Goal: Information Seeking & Learning: Compare options

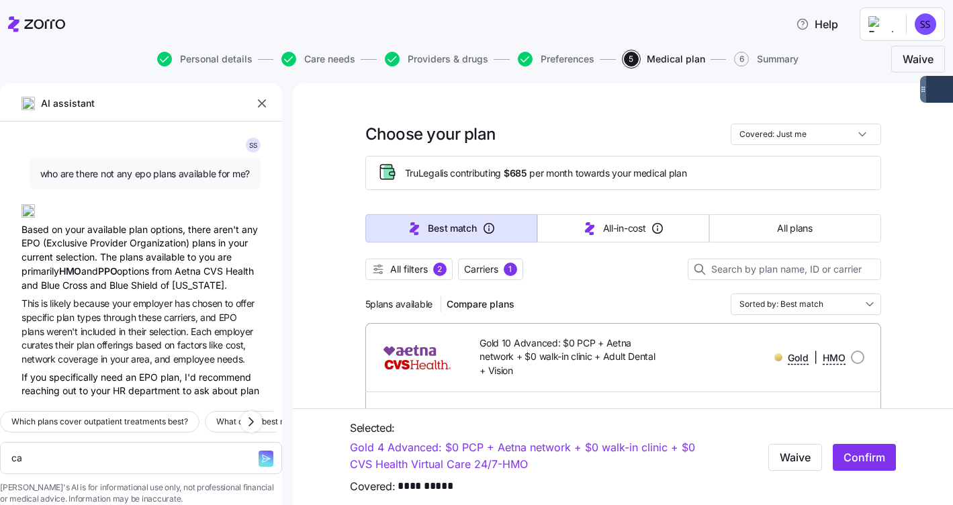
scroll to position [4997, 0]
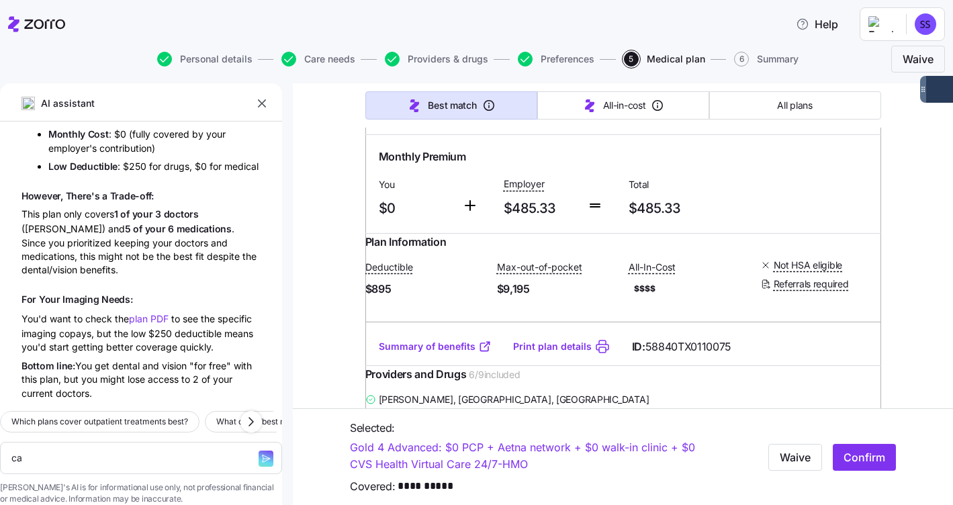
type textarea "can"
type textarea "x"
type textarea "can"
type textarea "x"
type textarea "can y"
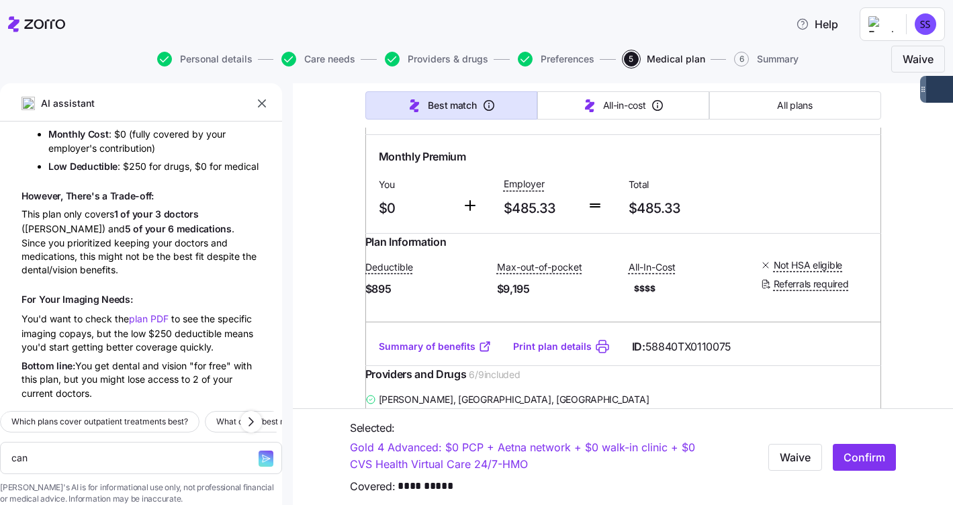
type textarea "x"
type textarea "can yo"
type textarea "x"
type textarea "can you"
type textarea "x"
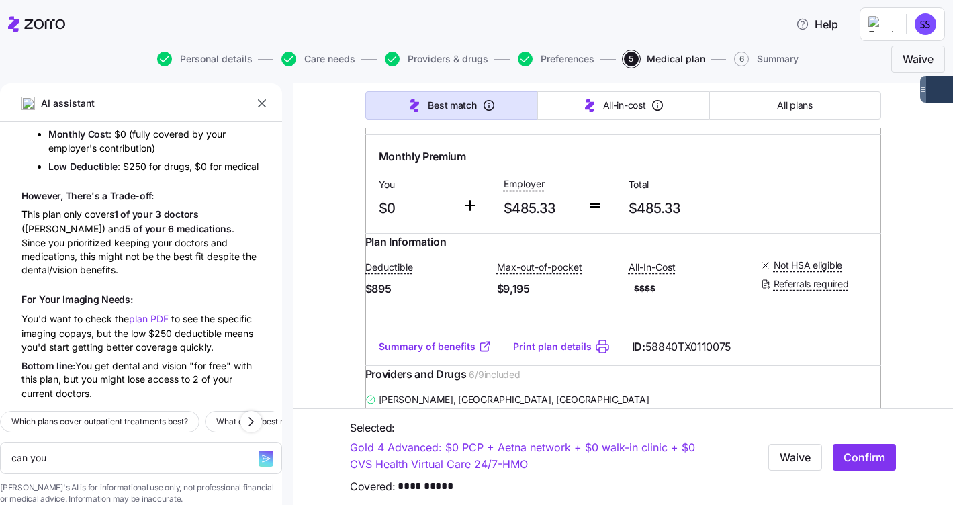
type textarea "can you"
type textarea "x"
type textarea "can you c"
type textarea "x"
type textarea "can you co"
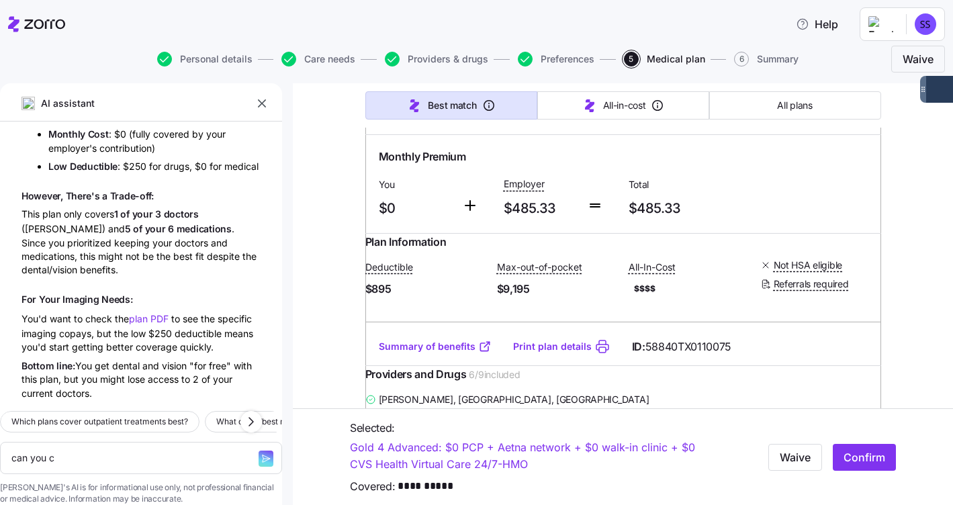
type textarea "x"
type textarea "can you com"
type textarea "x"
type textarea "can you comp"
type textarea "x"
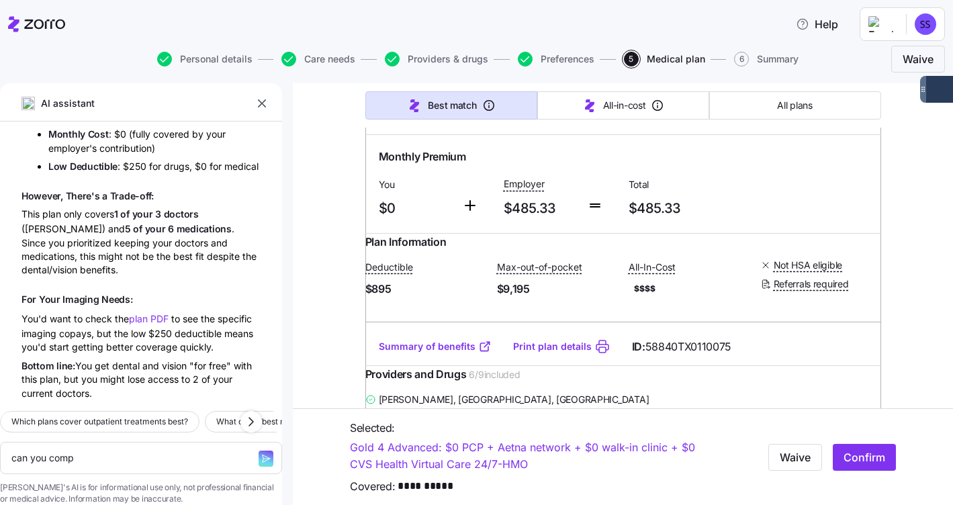
type textarea "can you compa"
type textarea "x"
type textarea "can you compar"
type textarea "x"
type textarea "can you compare"
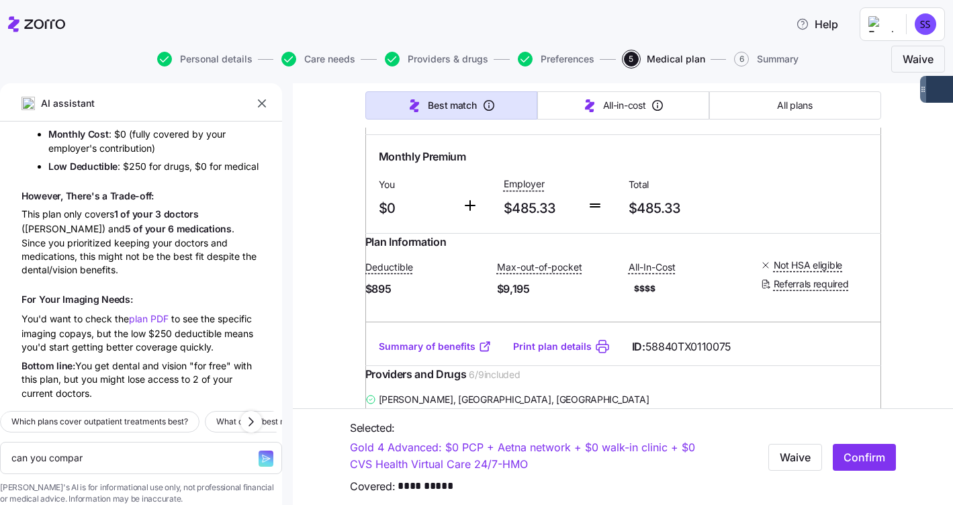
type textarea "x"
type textarea "can you compare"
type textarea "x"
click at [128, 442] on textarea "can you compare" at bounding box center [141, 458] width 282 height 32
paste textarea "2025 TX Gold 4 Advanced: HMO"
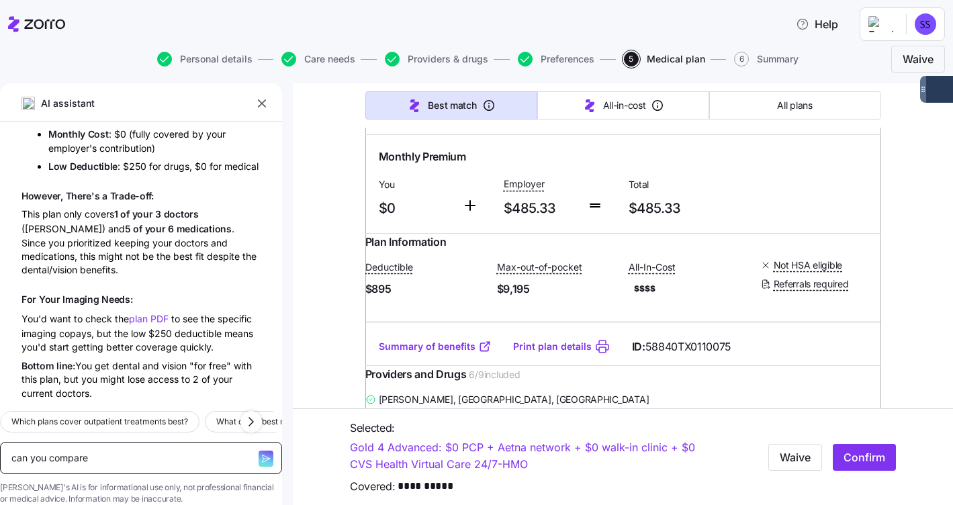
type textarea "can you compare 2025 TX Gold 4 Advanced: HMO"
type textarea "x"
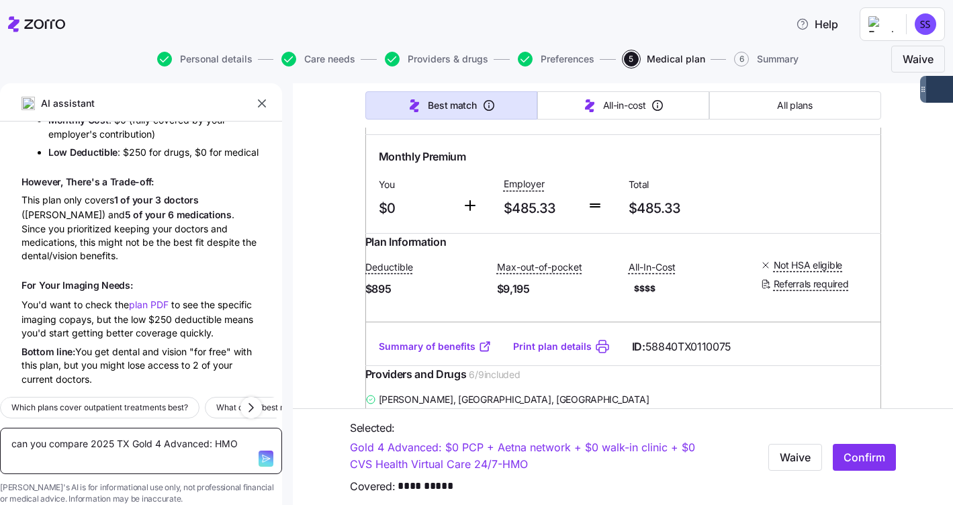
type textarea "can you compare 2025 TX Gold 4 Advanced: HMO,"
type textarea "x"
type textarea "can you compare 2025 TX Gold 4 Advanced: HMO,"
type textarea "x"
paste textarea "2025 TX Gold 10 Advanced: HMO + Adult Dental + Vision"
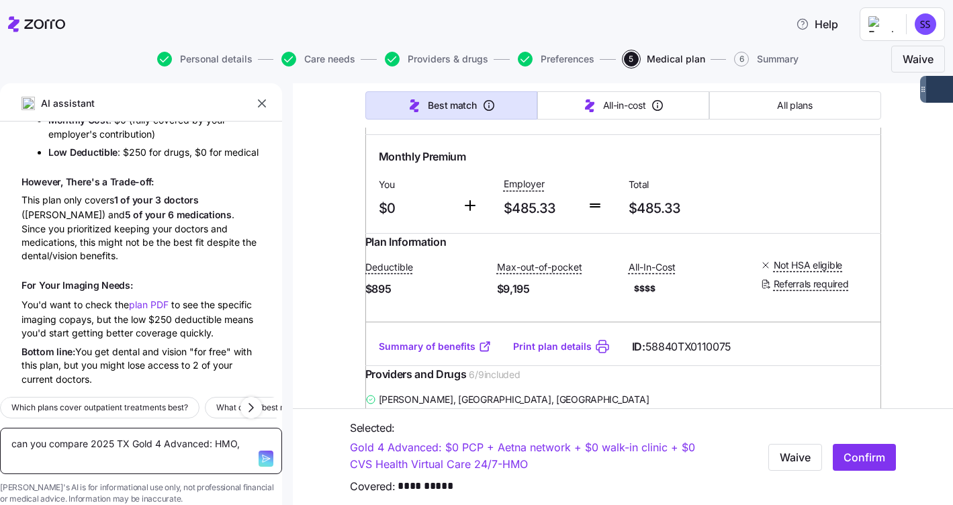
type textarea "can you compare 2025 TX Gold 4 Advanced: HMO, 2025 TX Gold 10 Advanced: HMO + A…"
type textarea "x"
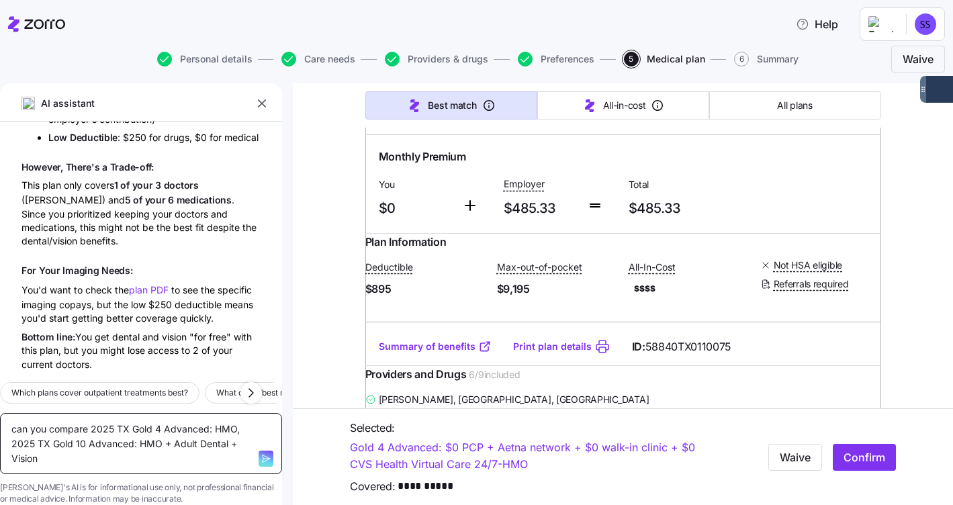
type textarea "can you compare 2025 TX Gold 4 Advanced: HMO, 2025 TX Gold 10 Advanced: HMO + A…"
type textarea "x"
type textarea "can you compare 2025 TX Gold 4 Advanced: HMO, 2025 TX Gold 10 Advanced: HMO + A…"
type textarea "x"
type textarea "can you compare 2025 TX Gold 4 Advanced: HMO, 2025 TX Gold 10 Advanced: HMO + A…"
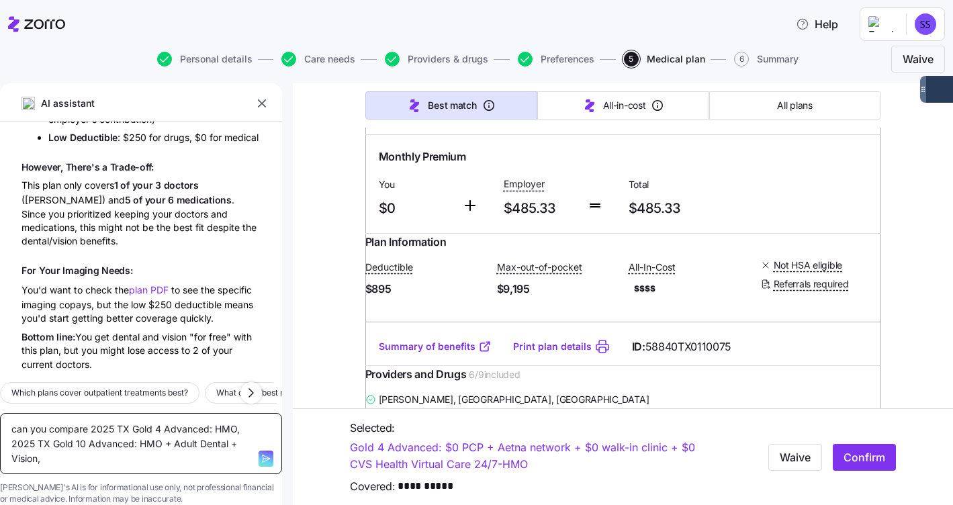
type textarea "x"
type textarea "can you compare 2025 TX Gold 4 Advanced: HMO, 2025 TX Gold 10 Advanced: HMO + A…"
type textarea "x"
type textarea "can you compare 2025 TX Gold 4 Advanced: HMO, 2025 TX Gold 10 Advanced: HMO + A…"
type textarea "x"
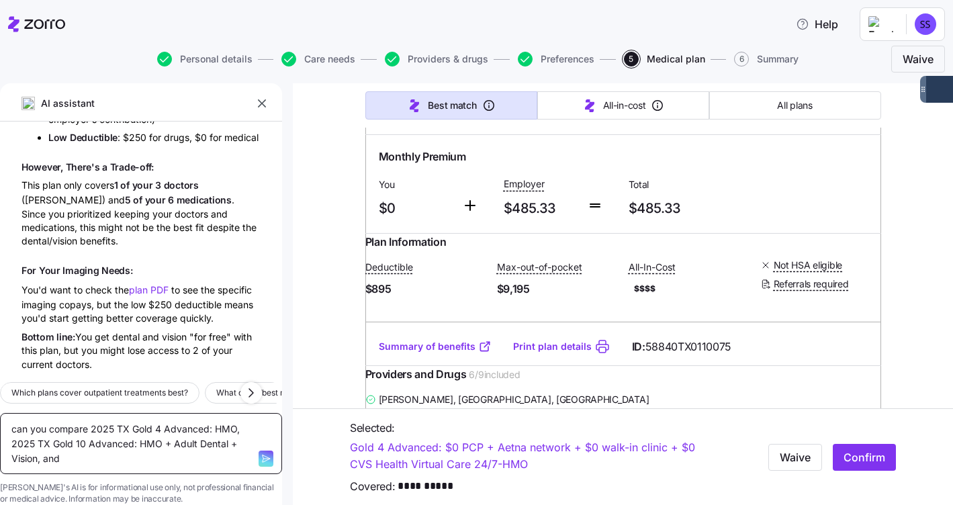
type textarea "can you compare 2025 TX Gold 4 Advanced: HMO, 2025 TX Gold 10 Advanced: HMO + A…"
type textarea "x"
paste textarea "Blue Advantage Gold HMO℠ 207"
type textarea "can you compare 2025 TX Gold 4 Advanced: HMO, 2025 TX Gold 10 Advanced: HMO + A…"
type textarea "x"
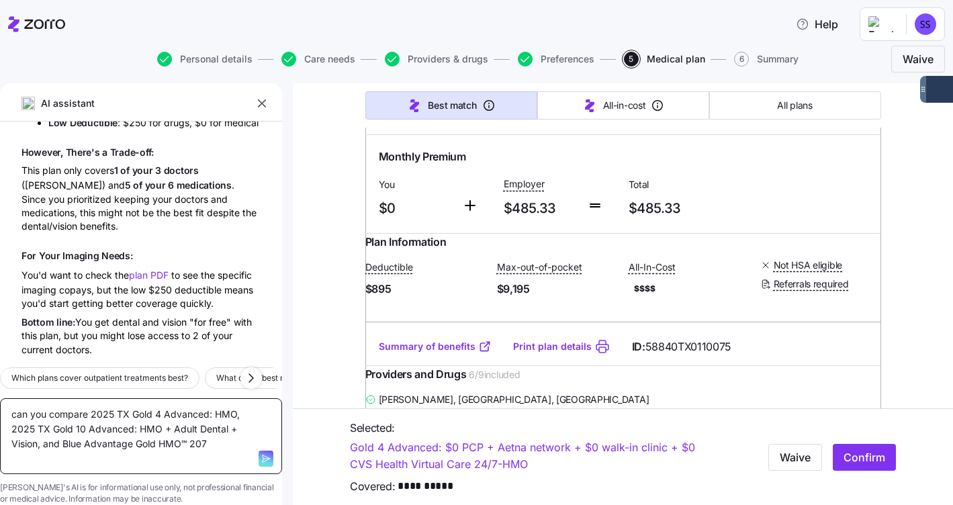
type textarea "can you compare 2025 TX Gold 4 Advanced: HMO, 2025 TX Gold 10 Advanced: HMO + A…"
type textarea "x"
type textarea "can you compare 2025 TX Gold 4 Advanced: HMO, 2025 TX Gold 10 Advanced: HMO + A…"
type textarea "x"
type textarea "can you compare 2025 TX Gold 4 Advanced: HMO, 2025 TX Gold 10 Advanced: HMO + A…"
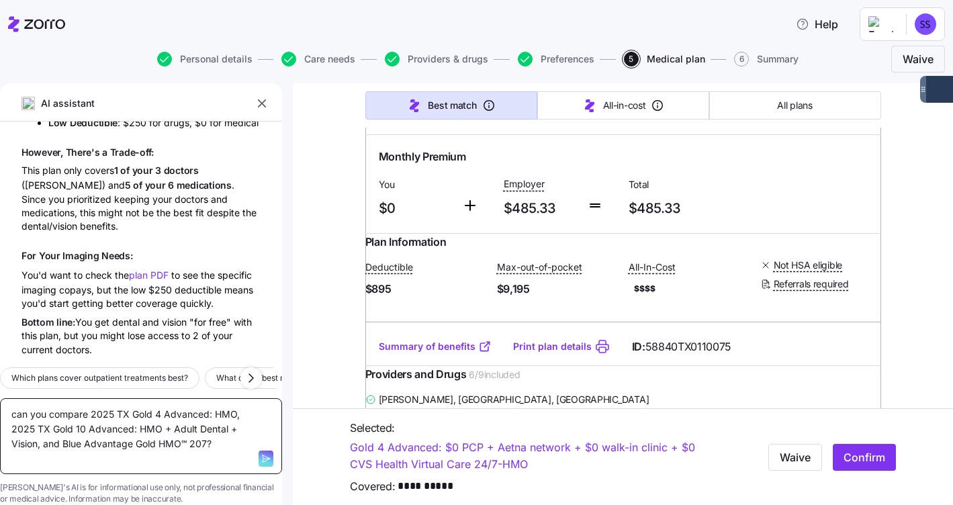
type textarea "x"
type textarea "can you compare 2025 TX Gold 4 Advanced: HMO, 2025 TX Gold 10 Advanced: HMO + A…"
type textarea "x"
type textarea "can you compare 2025 TX Gold 4 Advanced: HMO, 2025 TX Gold 10 Advanced: HMO + A…"
type textarea "x"
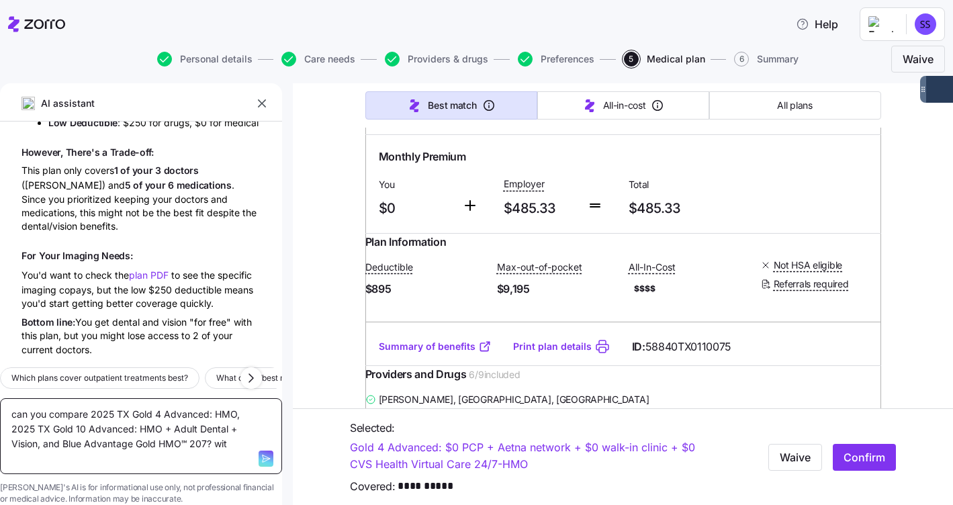
type textarea "can you compare 2025 TX Gold 4 Advanced: HMO, 2025 TX Gold 10 Advanced: HMO + A…"
type textarea "x"
type textarea "can you compare 2025 TX Gold 4 Advanced: HMO, 2025 TX Gold 10 Advanced: HMO + A…"
type textarea "x"
type textarea "can you compare 2025 TX Gold 4 Advanced: HMO, 2025 TX Gold 10 Advanced: HMO + A…"
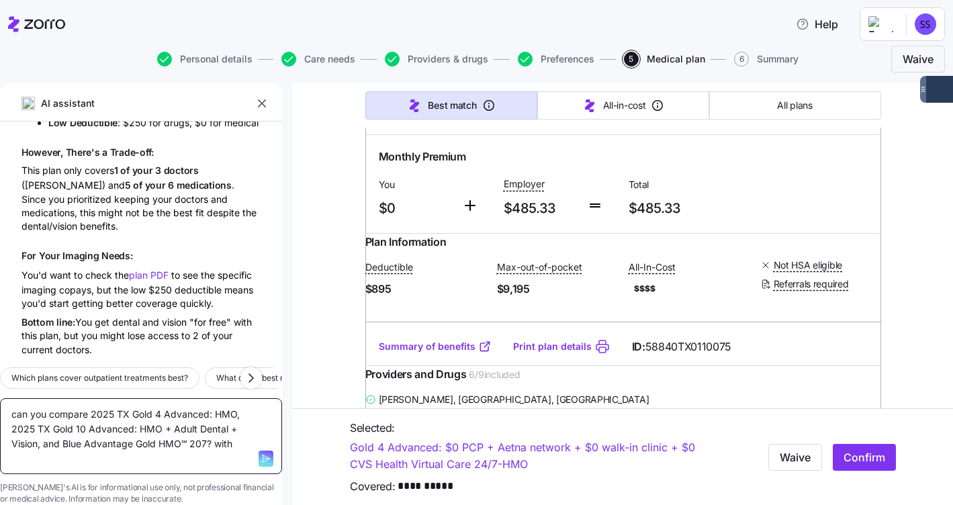
type textarea "x"
type textarea "can you compare 2025 TX Gold 4 Advanced: HMO, 2025 TX Gold 10 Advanced: HMO + A…"
type textarea "x"
type textarea "can you compare 2025 TX Gold 4 Advanced: HMO, 2025 TX Gold 10 Advanced: HMO + A…"
type textarea "x"
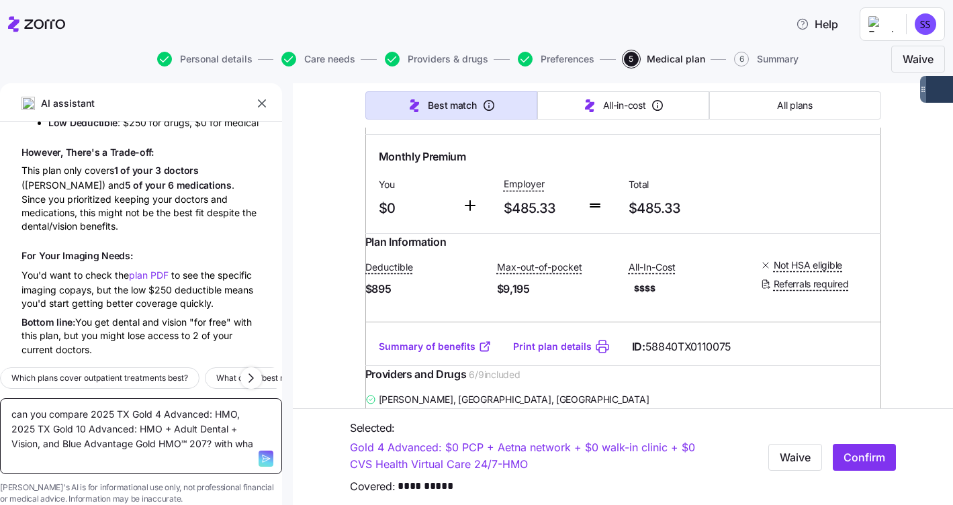
type textarea "can you compare 2025 TX Gold 4 Advanced: HMO, 2025 TX Gold 10 Advanced: HMO + A…"
type textarea "x"
type textarea "can you compare 2025 TX Gold 4 Advanced: HMO, 2025 TX Gold 10 Advanced: HMO + A…"
type textarea "x"
type textarea "can you compare 2025 TX Gold 4 Advanced: HMO, 2025 TX Gold 10 Advanced: HMO + A…"
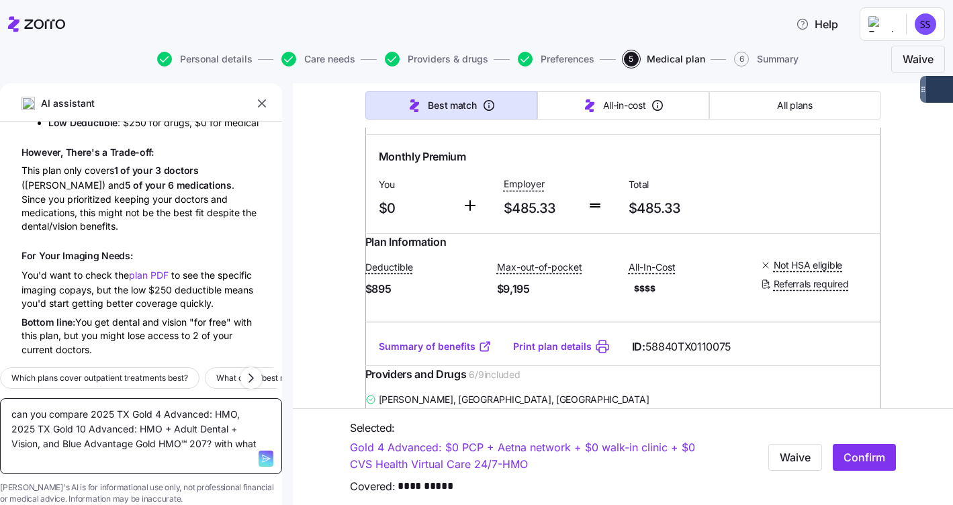
type textarea "x"
type textarea "can you compare 2025 TX Gold 4 Advanced: HMO, 2025 TX Gold 10 Advanced: HMO + A…"
type textarea "x"
type textarea "can you compare 2025 TX Gold 4 Advanced: HMO, 2025 TX Gold 10 Advanced: HMO + A…"
type textarea "x"
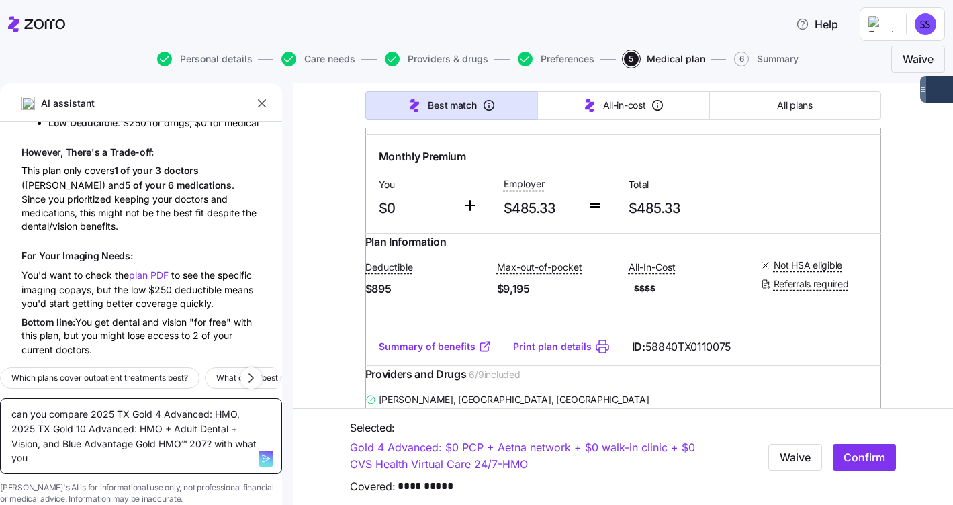
type textarea "can you compare 2025 TX Gold 4 Advanced: HMO, 2025 TX Gold 10 Advanced: HMO + A…"
type textarea "x"
type textarea "can you compare 2025 TX Gold 4 Advanced: HMO, 2025 TX Gold 10 Advanced: HMO + A…"
type textarea "x"
type textarea "can you compare 2025 TX Gold 4 Advanced: HMO, 2025 TX Gold 10 Advanced: HMO + A…"
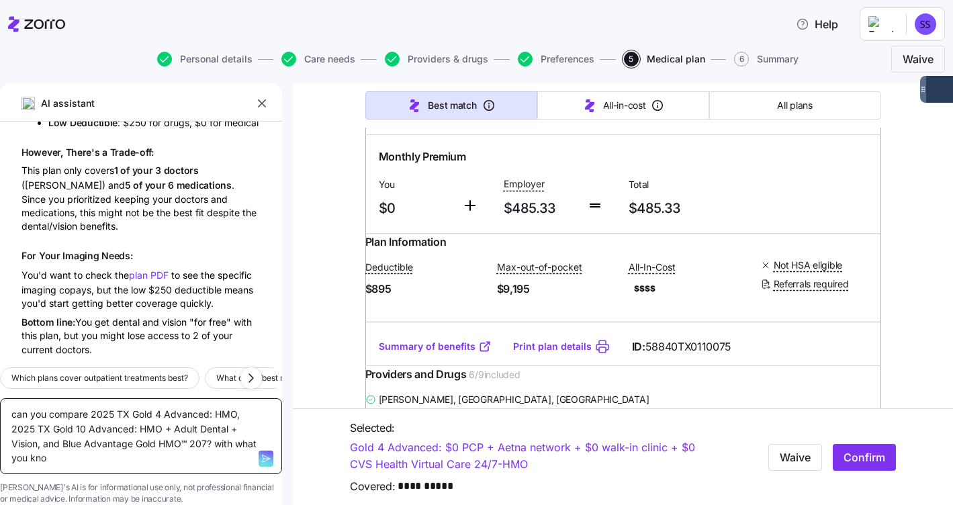
type textarea "x"
type textarea "can you compare 2025 TX Gold 4 Advanced: HMO, 2025 TX Gold 10 Advanced: HMO + A…"
type textarea "x"
type textarea "can you compare 2025 TX Gold 4 Advanced: HMO, 2025 TX Gold 10 Advanced: HMO + A…"
type textarea "x"
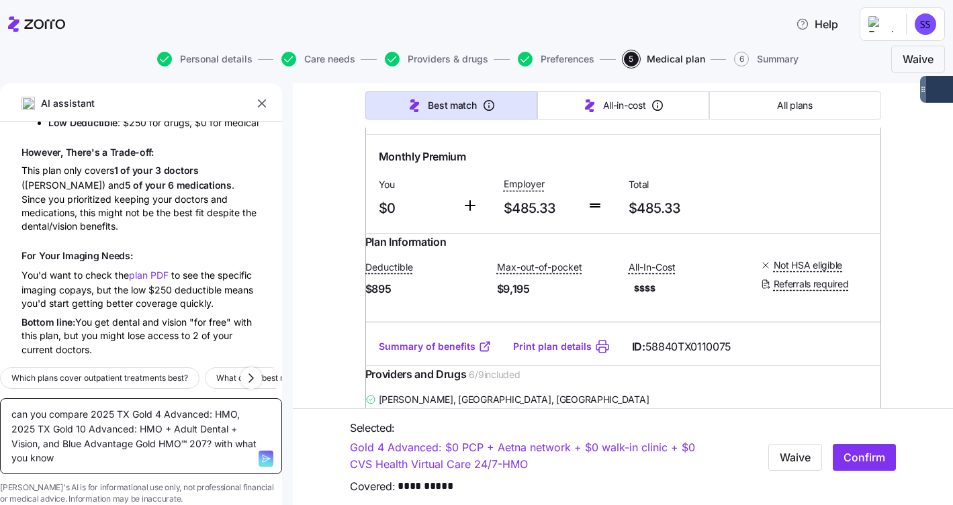
type textarea "can you compare 2025 TX Gold 4 Advanced: HMO, 2025 TX Gold 10 Advanced: HMO + A…"
type textarea "x"
type textarea "can you compare 2025 TX Gold 4 Advanced: HMO, 2025 TX Gold 10 Advanced: HMO + A…"
type textarea "x"
type textarea "can you compare 2025 TX Gold 4 Advanced: HMO, 2025 TX Gold 10 Advanced: HMO + A…"
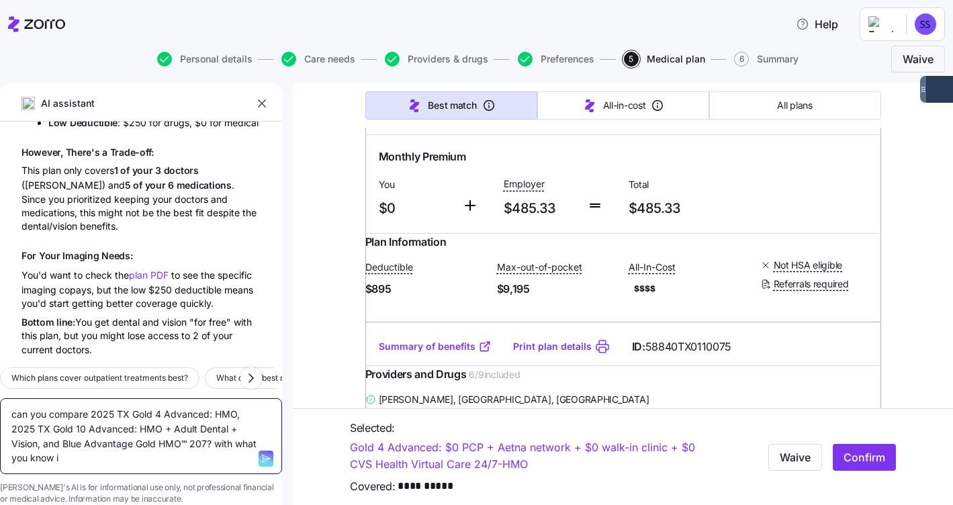
type textarea "x"
type textarea "can you compare 2025 TX Gold 4 Advanced: HMO, 2025 TX Gold 10 Advanced: HMO + A…"
type textarea "x"
type textarea "can you compare 2025 TX Gold 4 Advanced: HMO, 2025 TX Gold 10 Advanced: HMO + A…"
type textarea "x"
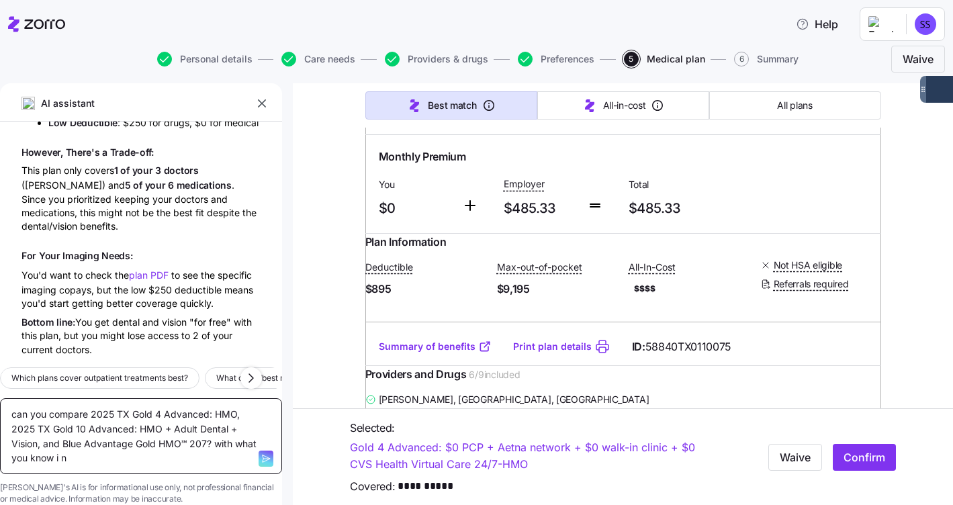
type textarea "can you compare 2025 TX Gold 4 Advanced: HMO, 2025 TX Gold 10 Advanced: HMO + A…"
type textarea "x"
type textarea "can you compare 2025 TX Gold 4 Advanced: HMO, 2025 TX Gold 10 Advanced: HMO + A…"
type textarea "x"
type textarea "can you compare 2025 TX Gold 4 Advanced: HMO, 2025 TX Gold 10 Advanced: HMO + A…"
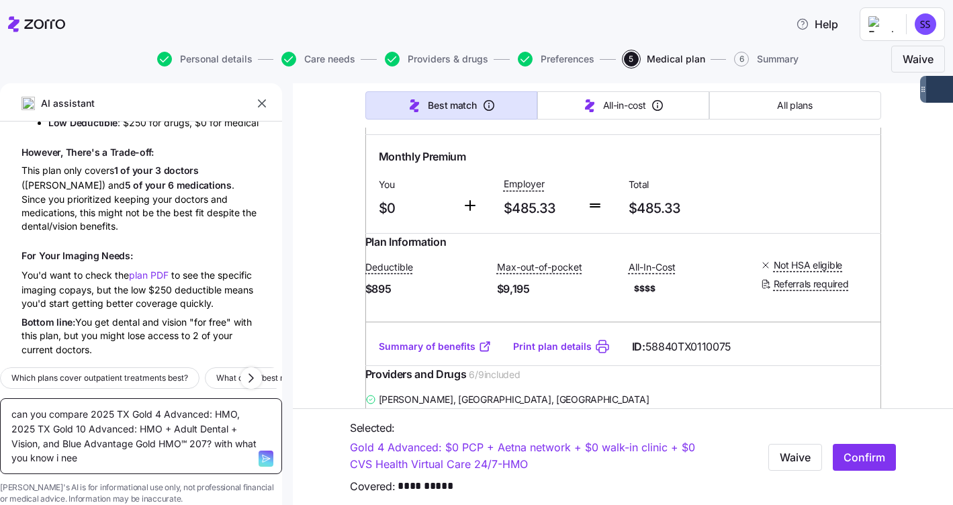
type textarea "x"
type textarea "can you compare 2025 TX Gold 4 Advanced: HMO, 2025 TX Gold 10 Advanced: HMO + A…"
type textarea "x"
type textarea "can you compare 2025 TX Gold 4 Advanced: HMO, 2025 TX Gold 10 Advanced: HMO + A…"
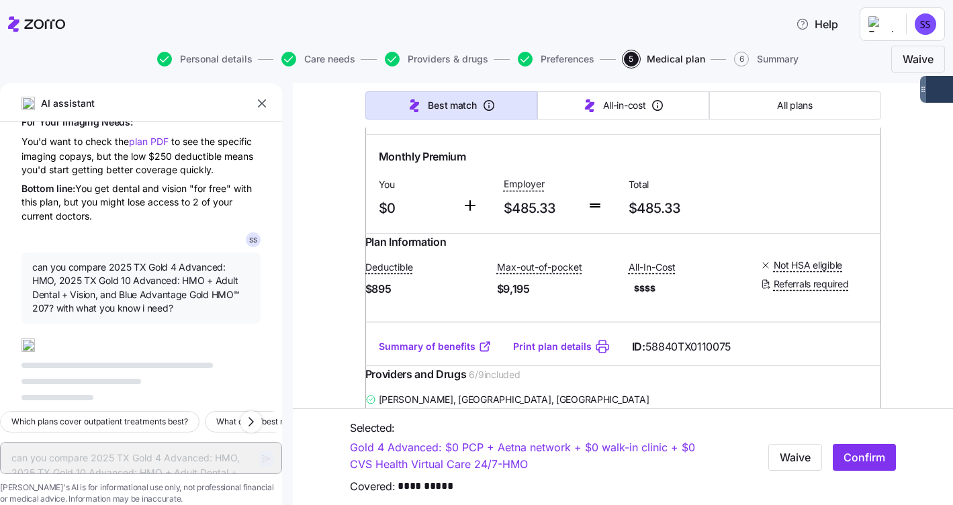
scroll to position [5286, 0]
type textarea "x"
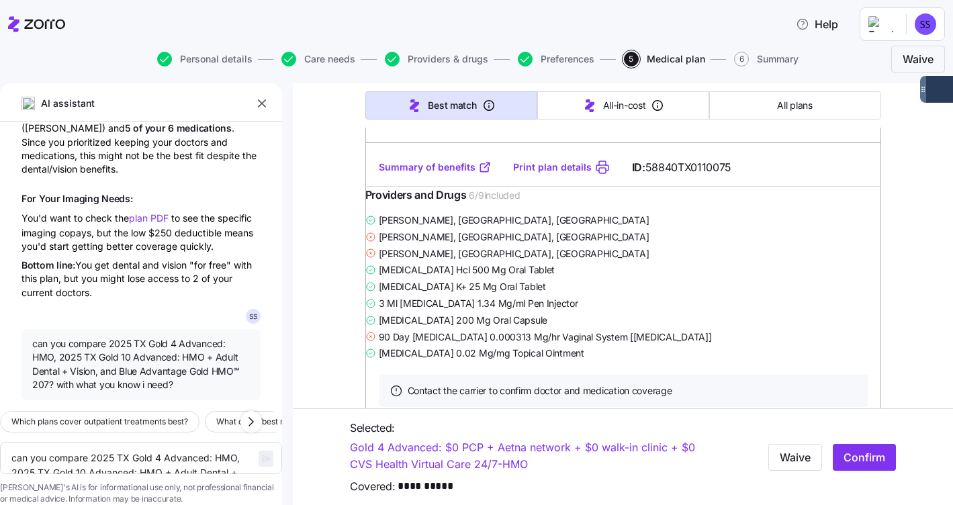
scroll to position [2149, 0]
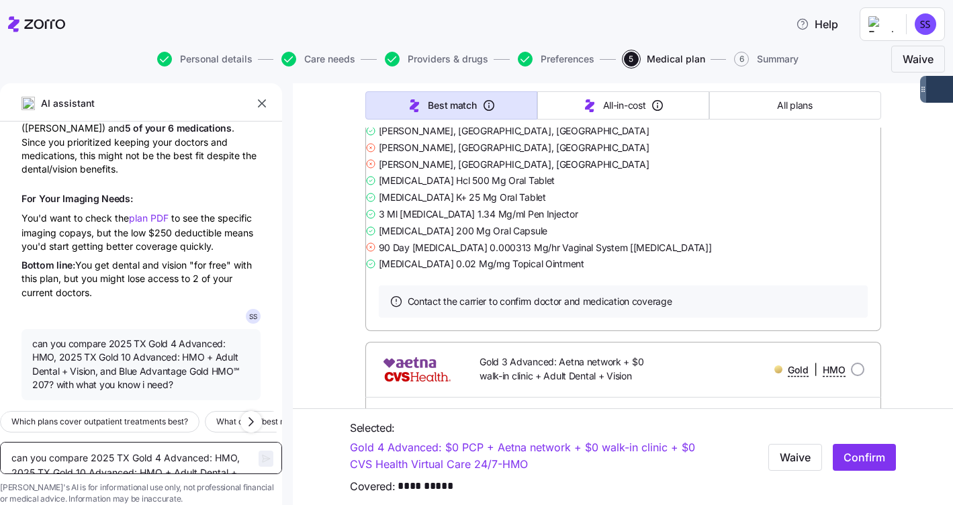
click at [188, 442] on textarea "can you compare 2025 TX Gold 4 Advanced: HMO, 2025 TX Gold 10 Advanced: HMO + A…" at bounding box center [141, 458] width 282 height 32
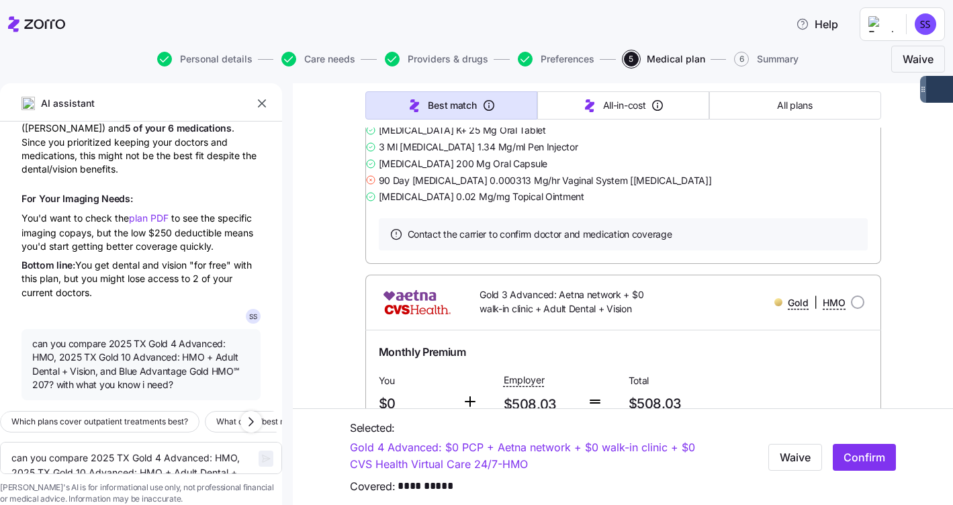
click at [135, 337] on span "can you compare 2025 TX Gold 4 Advanced: HMO, 2025 TX Gold 10 Advanced: HMO + A…" at bounding box center [141, 364] width 218 height 54
click at [247, 414] on icon "button" at bounding box center [251, 422] width 16 height 16
click at [258, 442] on div at bounding box center [269, 457] width 23 height 31
click at [150, 442] on textarea "can you compare 2025 TX Gold 4 Advanced: HMO, 2025 TX Gold 10 Advanced: HMO + A…" at bounding box center [141, 458] width 282 height 32
click at [50, 353] on span "can you compare 2025 TX Gold 4 Advanced: HMO, 2025 TX Gold 10 Advanced: HMO + A…" at bounding box center [141, 364] width 218 height 54
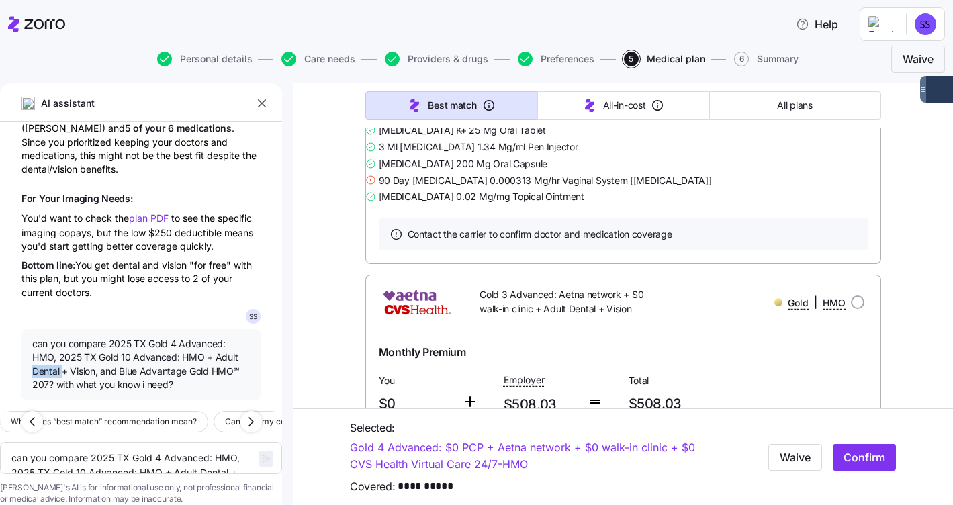
click at [50, 353] on span "can you compare 2025 TX Gold 4 Advanced: HMO, 2025 TX Gold 10 Advanced: HMO + A…" at bounding box center [141, 364] width 218 height 54
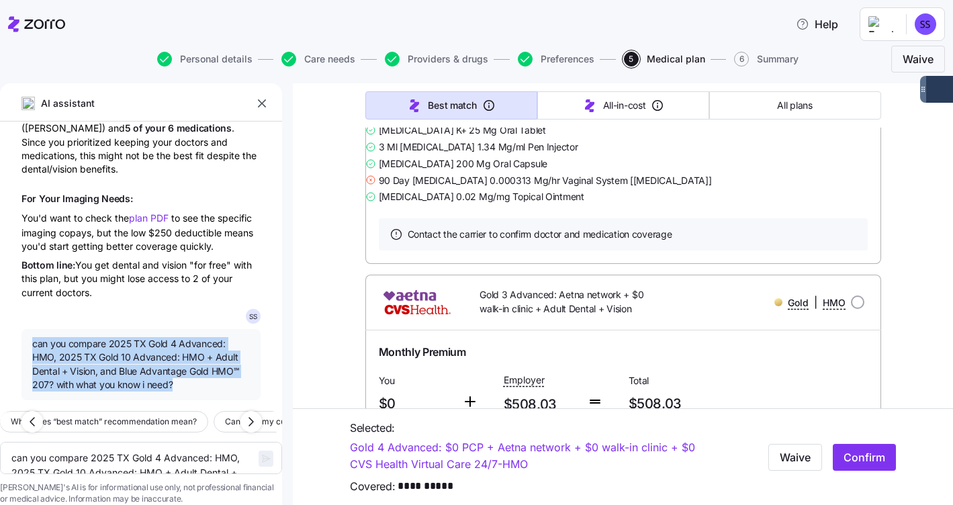
click at [50, 353] on span "can you compare 2025 TX Gold 4 Advanced: HMO, 2025 TX Gold 10 Advanced: HMO + A…" at bounding box center [141, 364] width 218 height 54
copy div "lor ips dolorsi 5421 AM Cons 7 Adipisci: ELI, 3170 SE Doei 44 Temporin: UTL + E…"
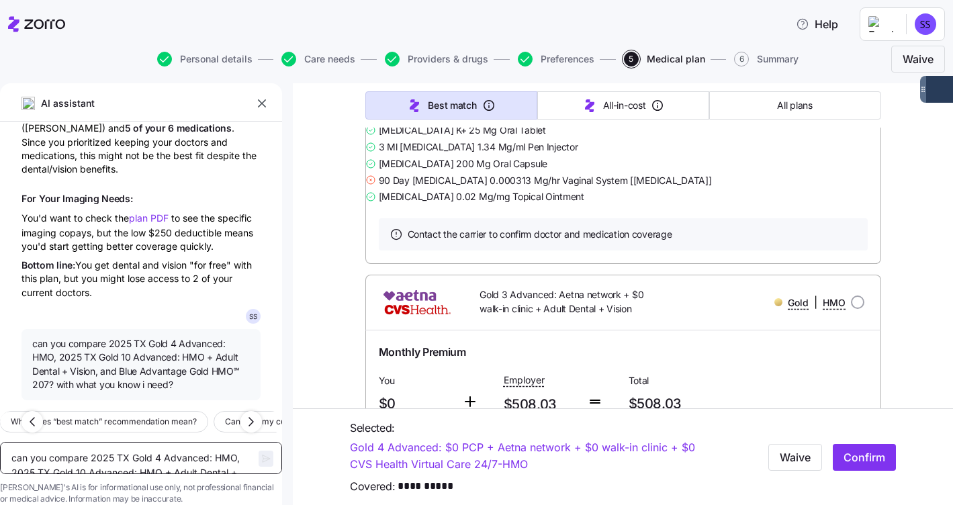
click at [69, 442] on textarea "can you compare 2025 TX Gold 4 Advanced: HMO, 2025 TX Gold 10 Advanced: HMO + A…" at bounding box center [141, 458] width 282 height 32
paste textarea
type textarea "can you compare 2025 TX Gold 4 Advanced: HMO, 2025 TX Gold 10 Advanced: HMO + A…"
type textarea "x"
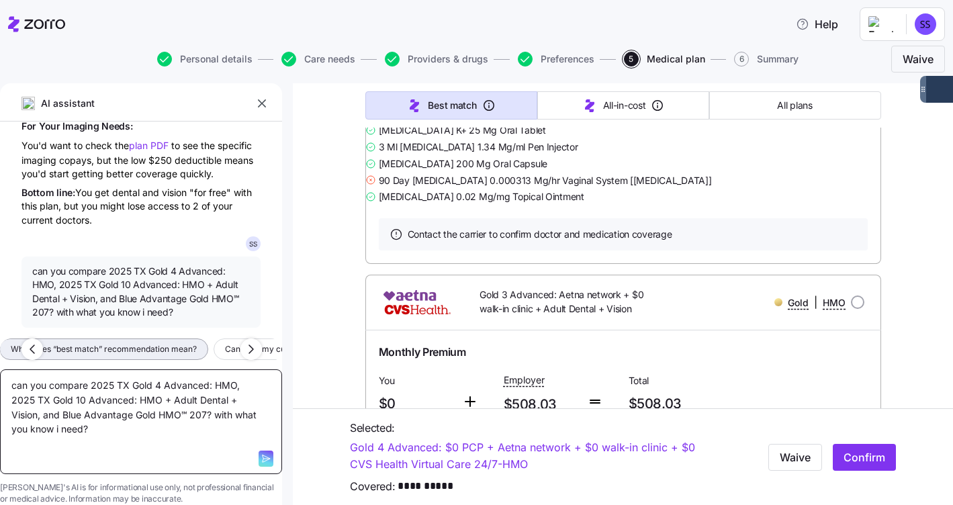
scroll to position [5282, 0]
type textarea "can you compare 2025 TX Gold 4 Advanced: HMO, 2025 TX Gold 10 Advanced: HMO + A…"
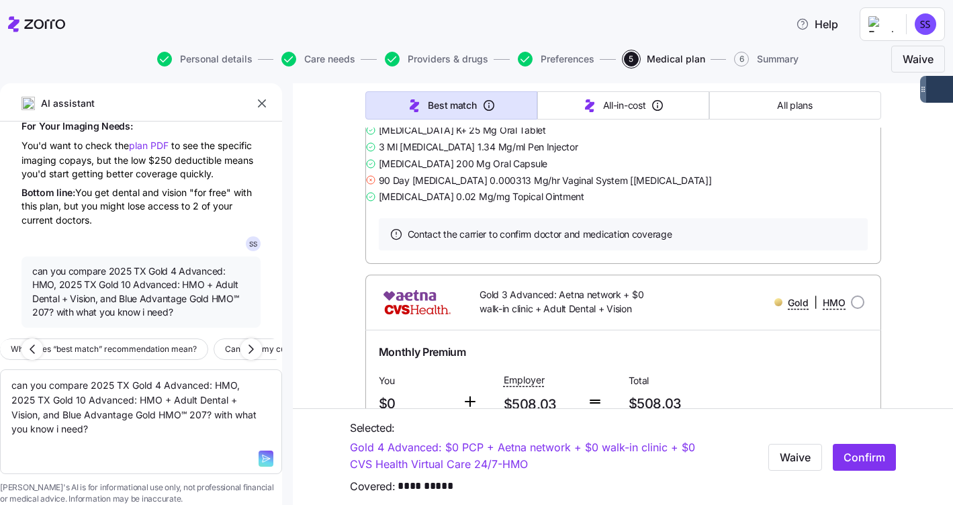
click at [258, 451] on span "button" at bounding box center [265, 459] width 15 height 16
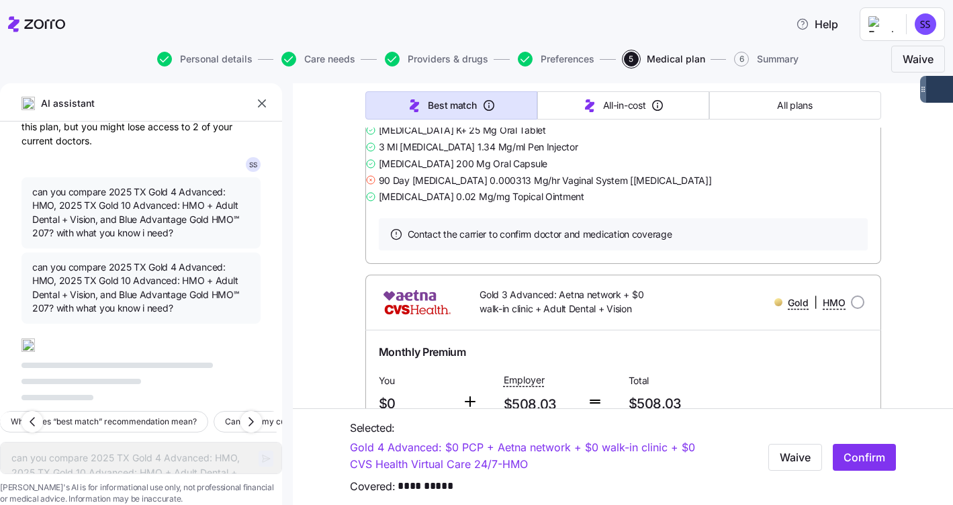
scroll to position [5361, 0]
type textarea "x"
